Goal: Transaction & Acquisition: Purchase product/service

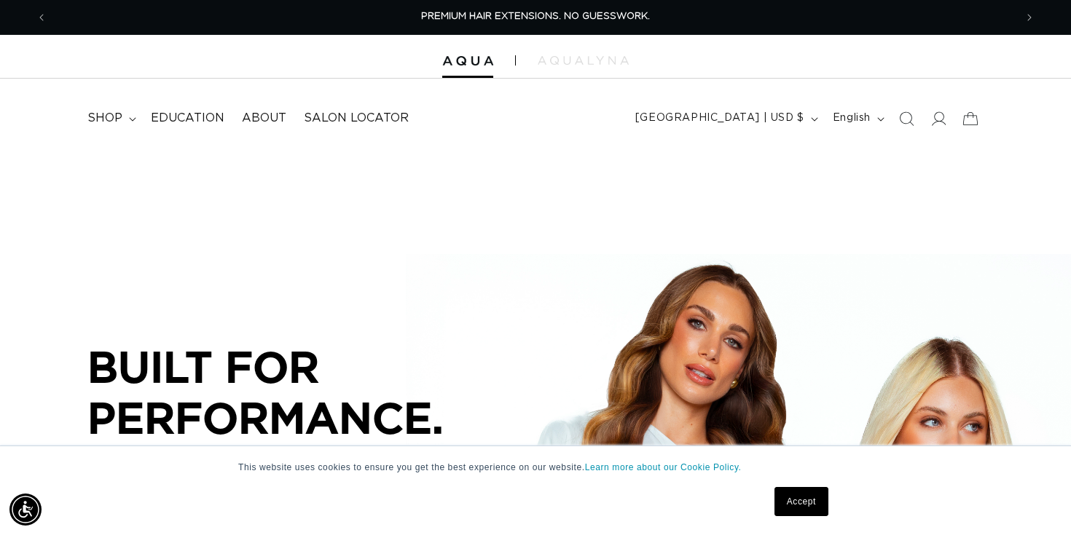
click at [801, 500] on link "Accept" at bounding box center [801, 501] width 54 height 29
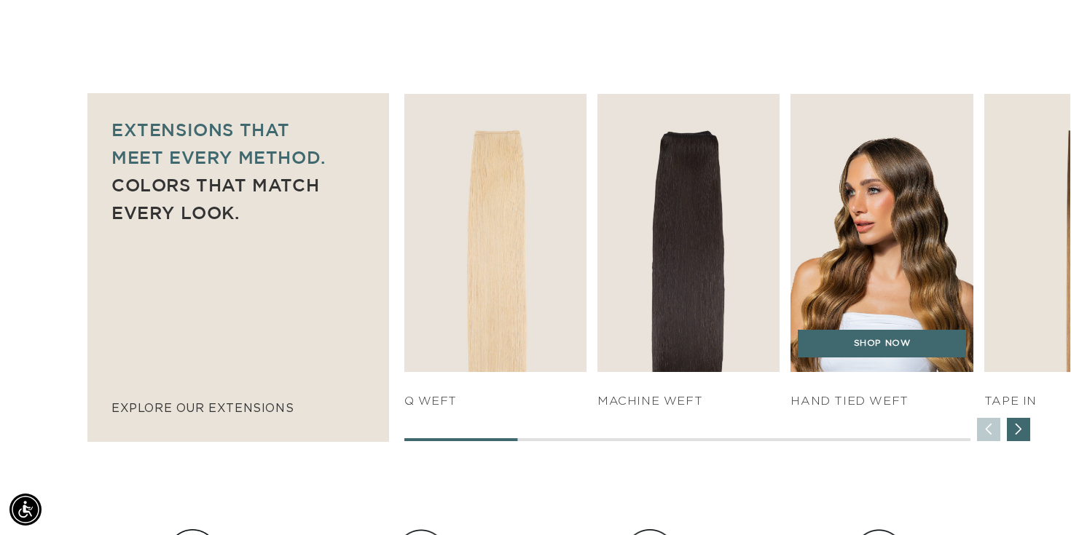
scroll to position [0, 968]
click at [889, 348] on link "SHOP NOW" at bounding box center [882, 344] width 168 height 28
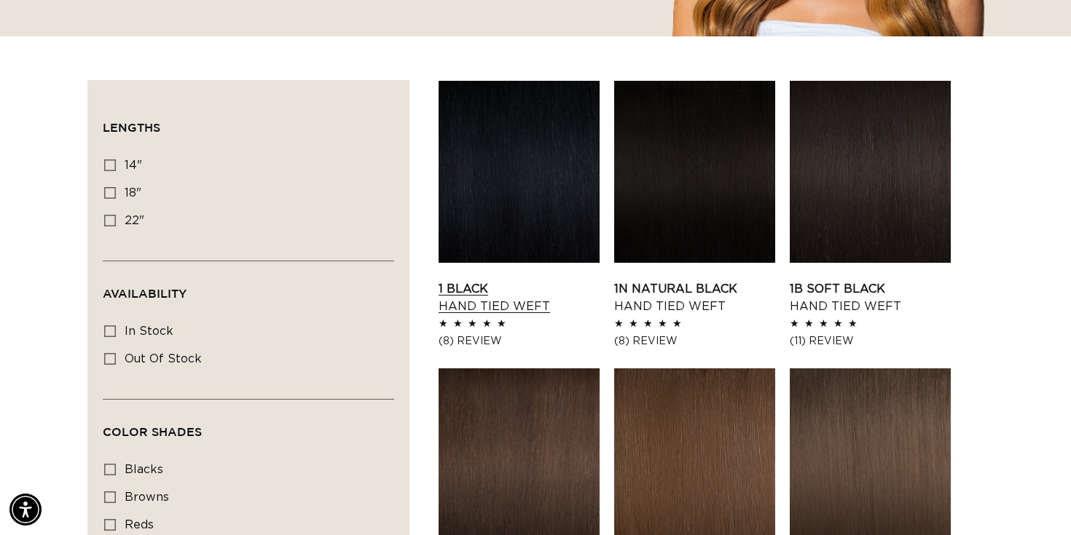
click at [503, 280] on link "1 Black Hand Tied Weft" at bounding box center [519, 297] width 161 height 35
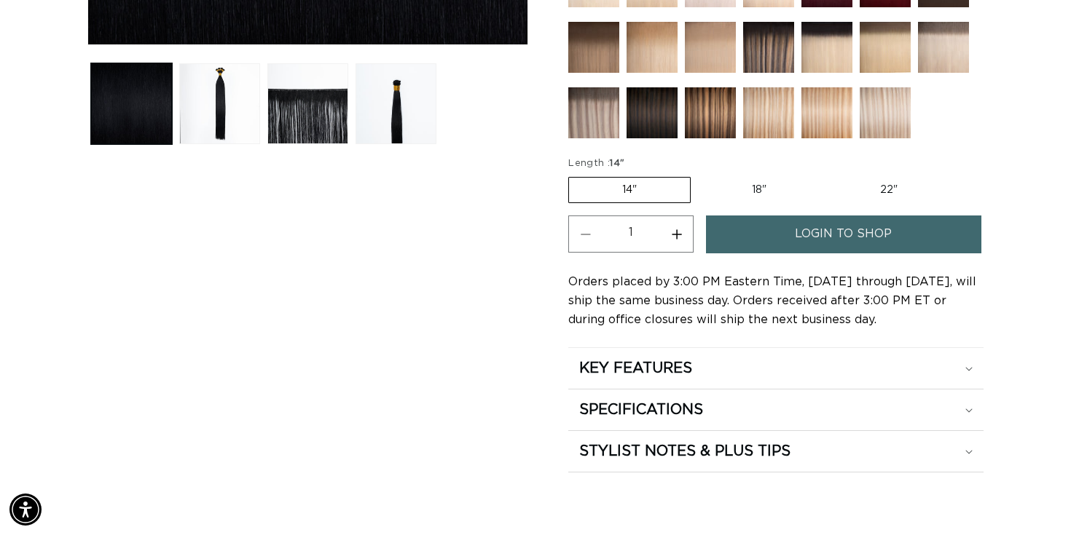
scroll to position [0, 1935]
click at [659, 191] on label "14" Variant sold out or unavailable" at bounding box center [629, 190] width 122 height 26
click at [573, 175] on input "14" Variant sold out or unavailable" at bounding box center [572, 174] width 1 height 1
click at [892, 187] on label "22" Variant sold out or unavailable" at bounding box center [889, 190] width 124 height 25
click at [828, 175] on input "22" Variant sold out or unavailable" at bounding box center [827, 174] width 1 height 1
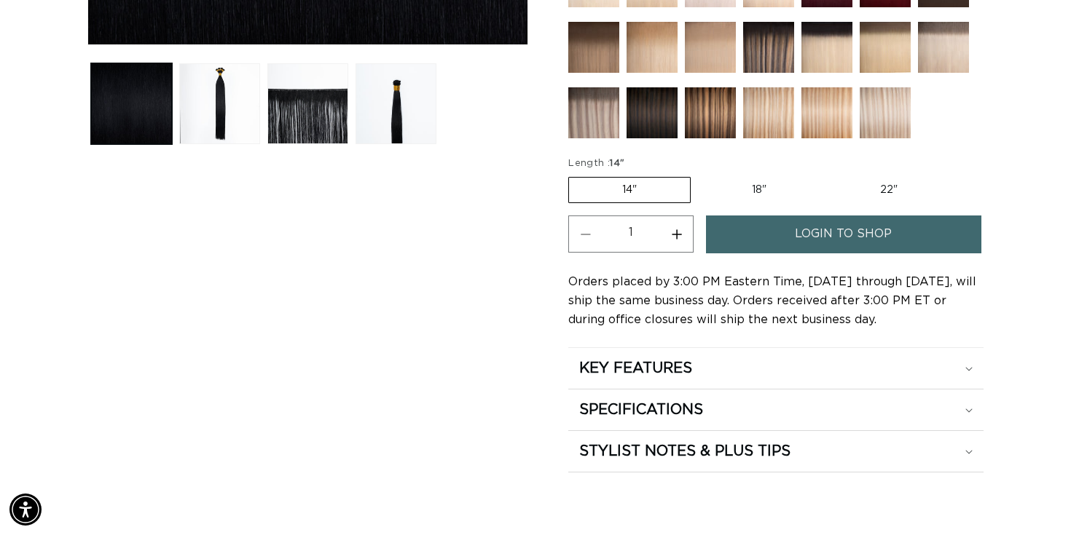
radio input "true"
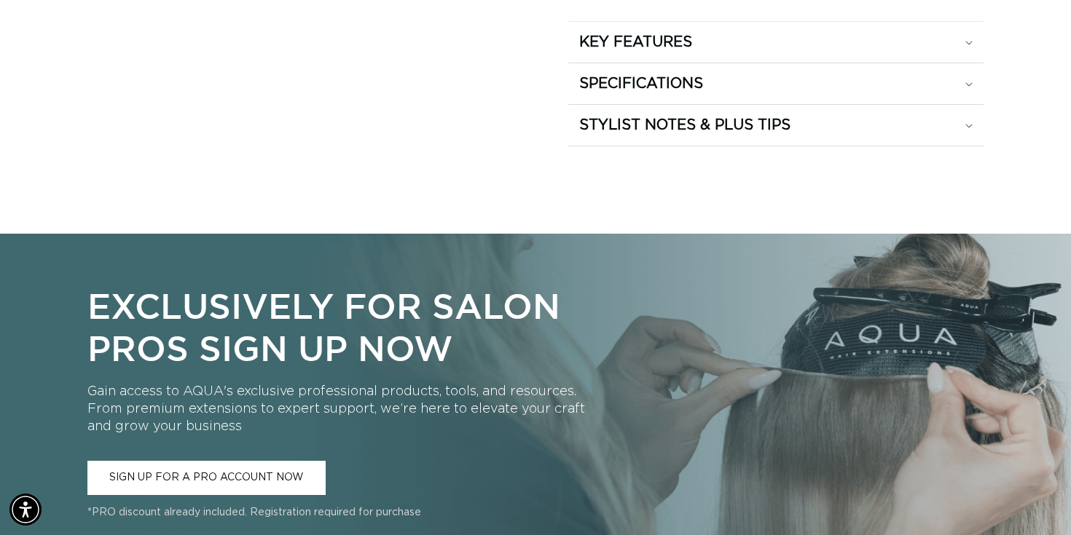
scroll to position [0, 968]
